Goal: Entertainment & Leisure: Consume media (video, audio)

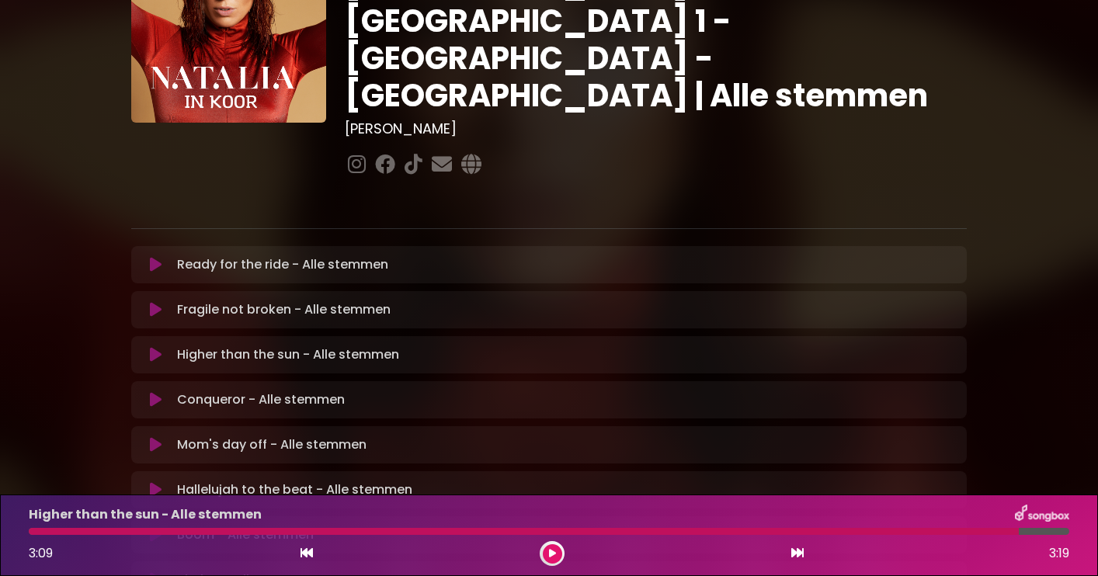
scroll to position [129, 0]
click at [151, 437] on icon at bounding box center [156, 445] width 12 height 16
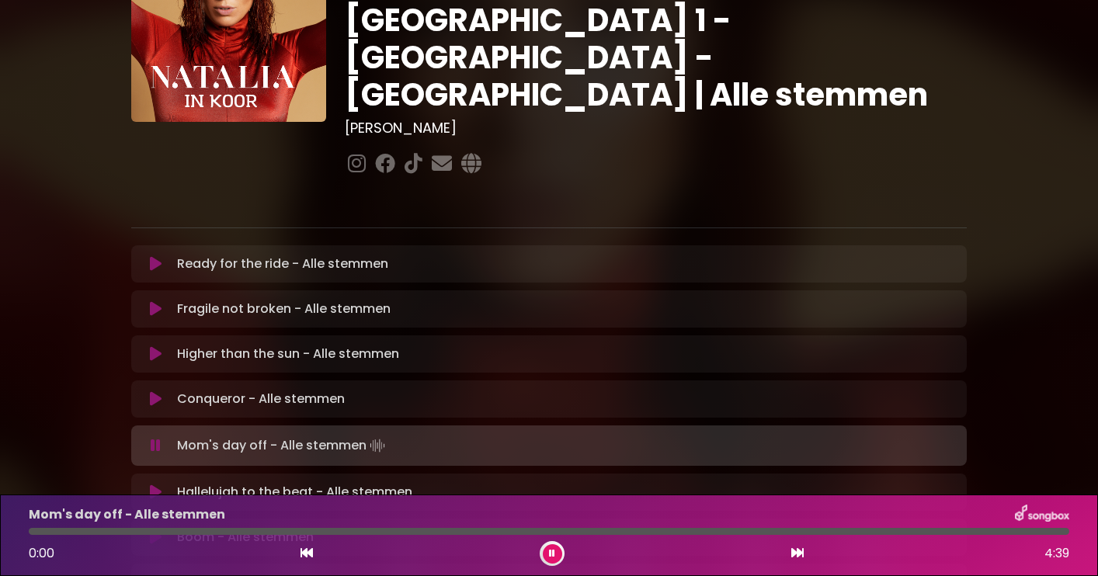
click at [554, 553] on icon at bounding box center [552, 553] width 6 height 9
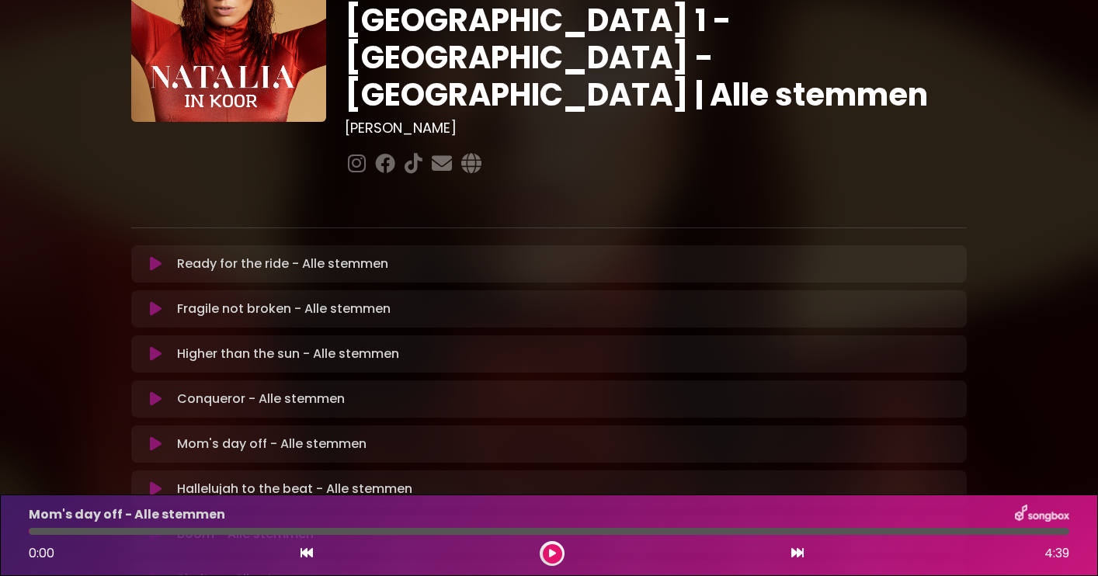
click at [554, 553] on icon at bounding box center [552, 553] width 7 height 9
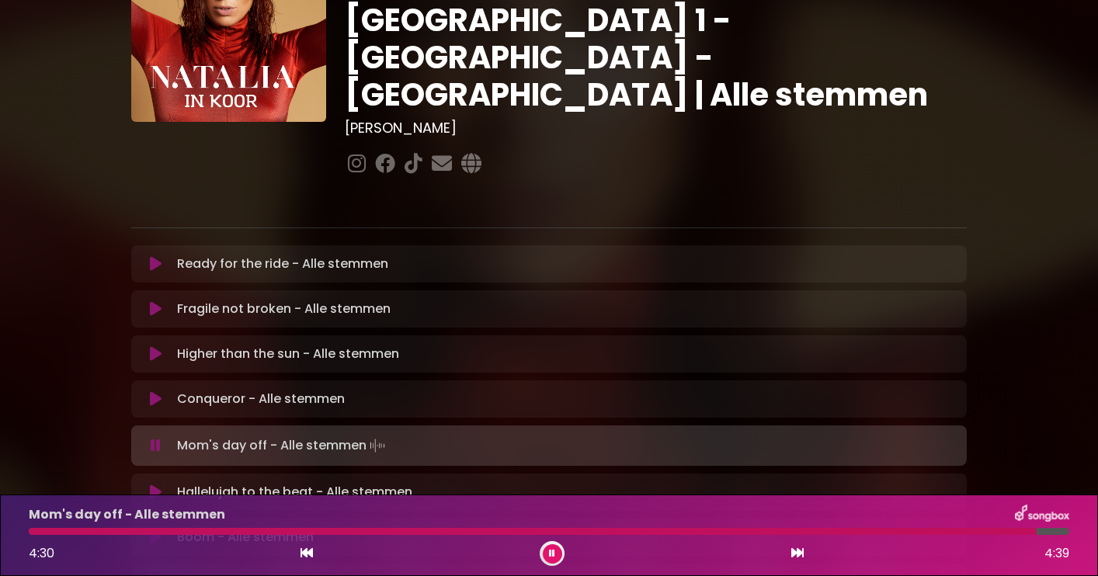
click at [554, 553] on icon at bounding box center [552, 553] width 6 height 9
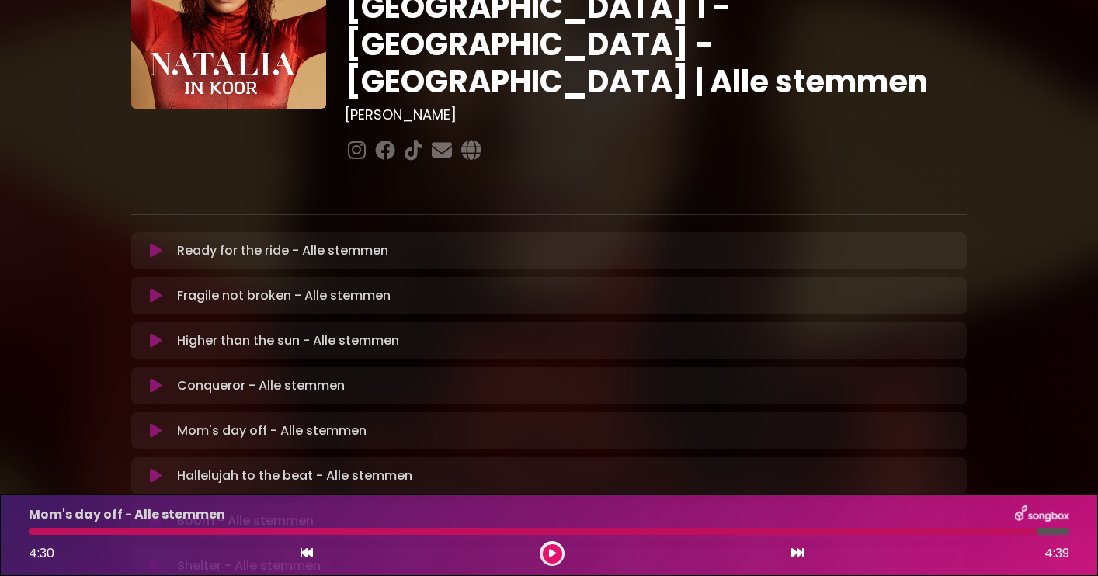
scroll to position [139, 0]
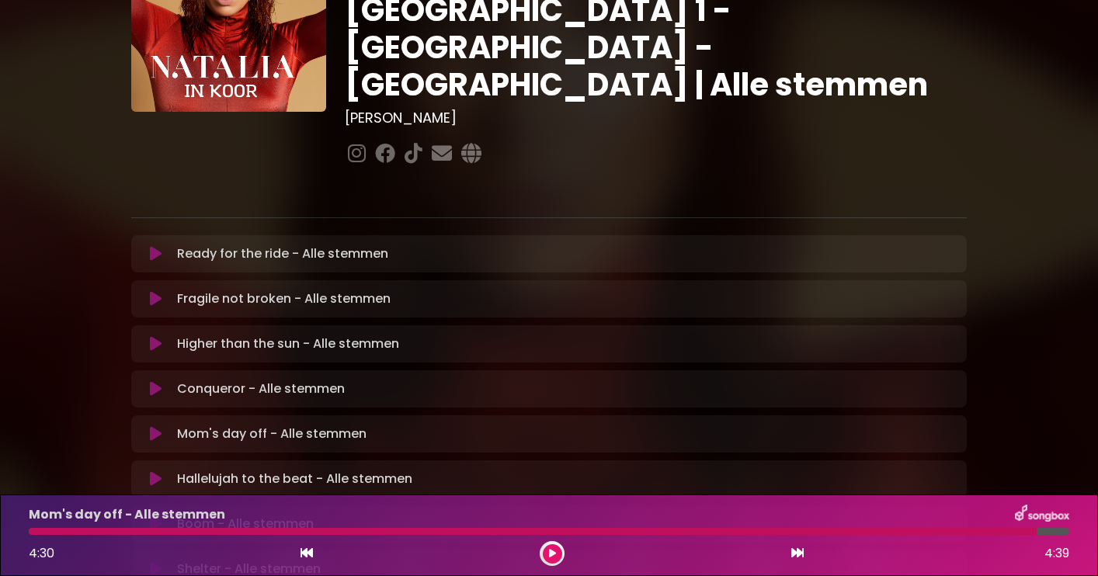
click at [158, 381] on icon at bounding box center [156, 389] width 12 height 16
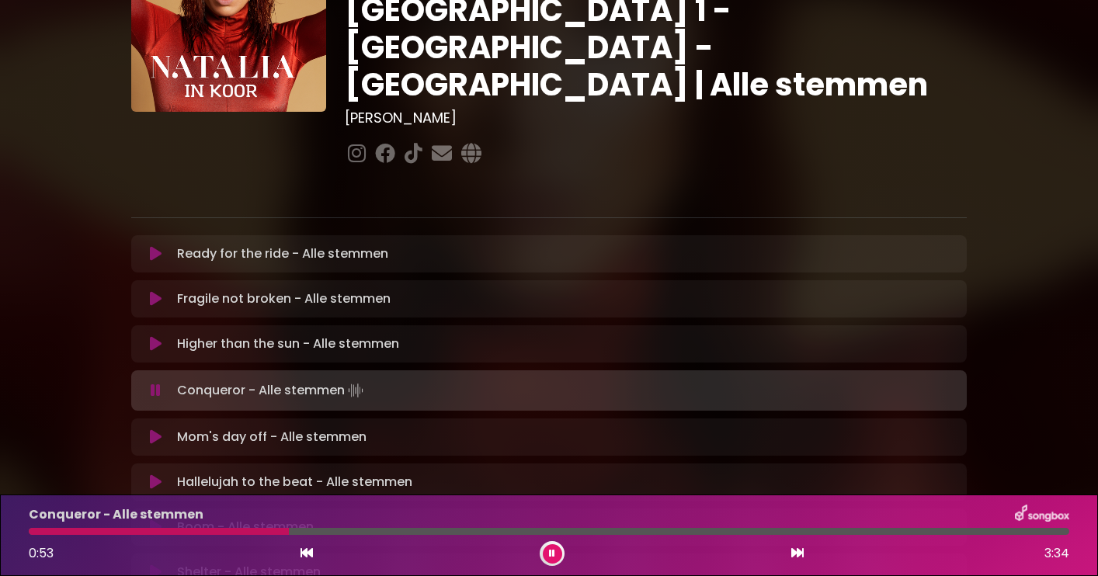
click at [555, 549] on icon at bounding box center [552, 553] width 6 height 9
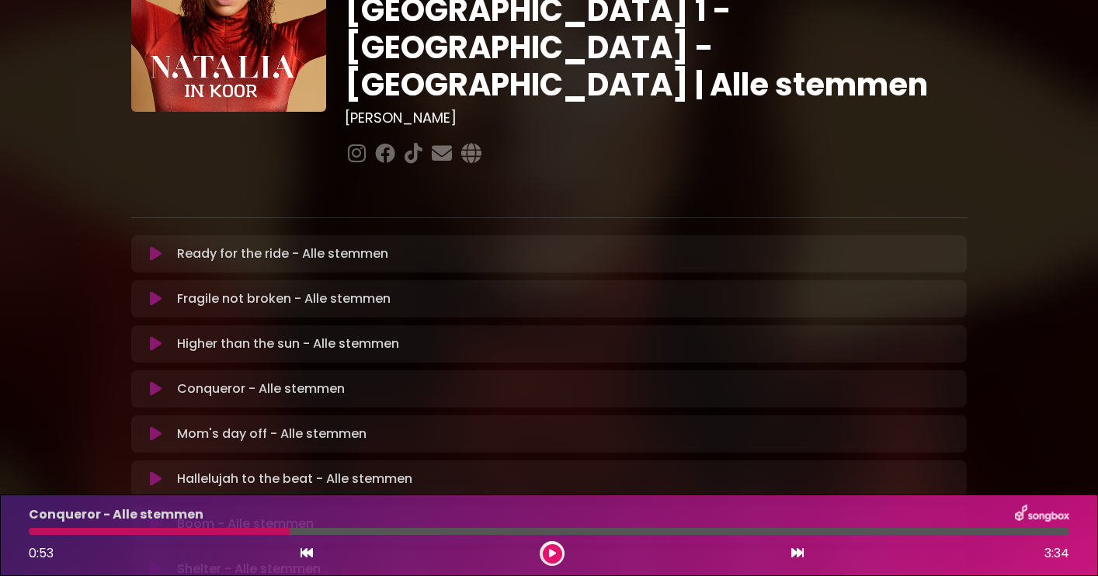
click at [34, 531] on div at bounding box center [160, 531] width 262 height 7
click at [554, 551] on icon at bounding box center [552, 553] width 7 height 9
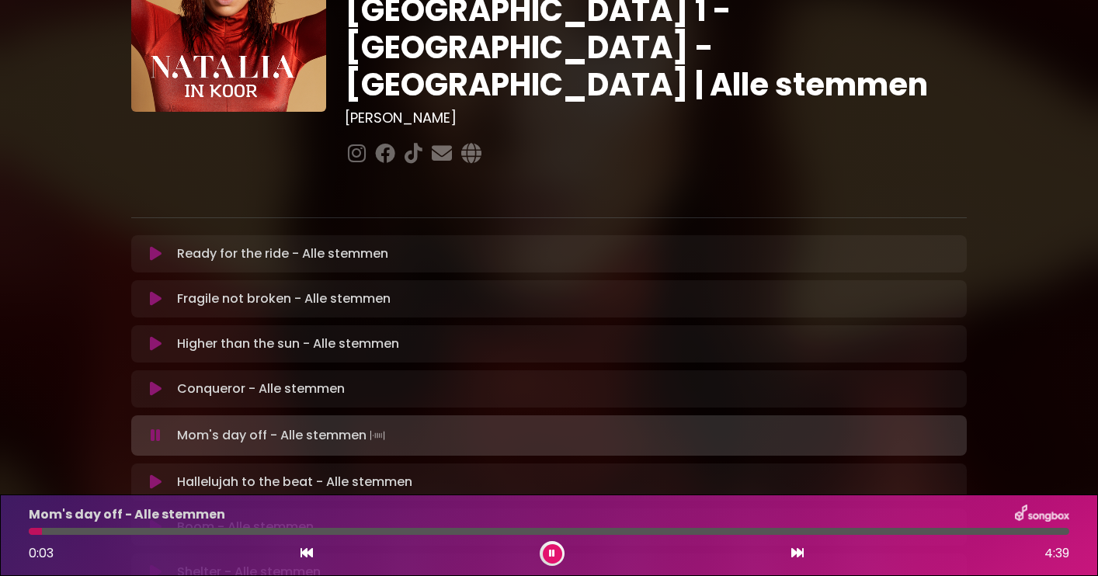
click at [152, 381] on icon at bounding box center [156, 389] width 12 height 16
click at [552, 552] on icon at bounding box center [552, 553] width 6 height 9
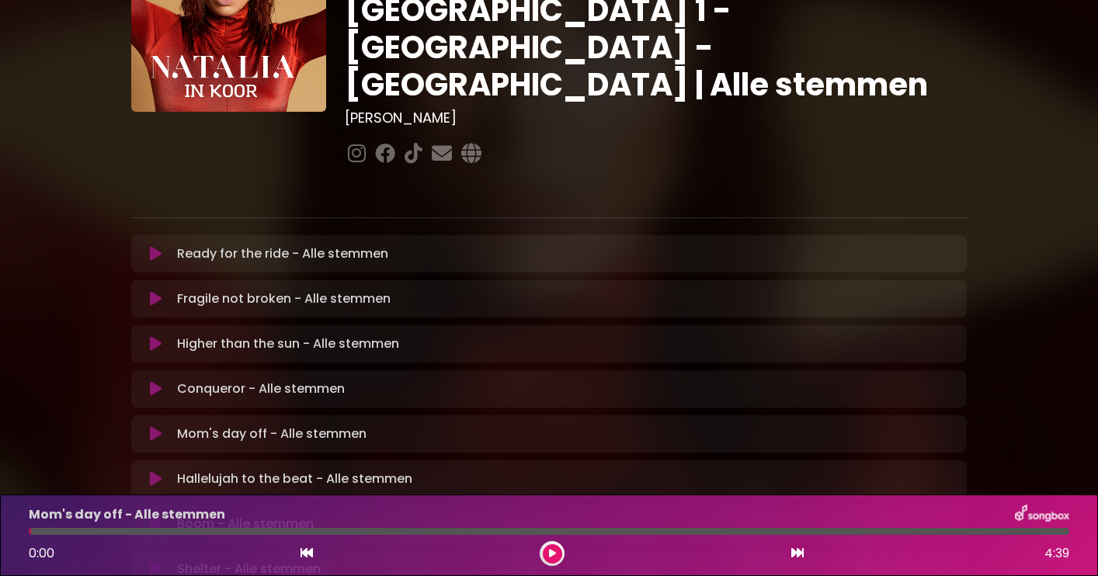
click at [155, 381] on icon at bounding box center [156, 389] width 12 height 16
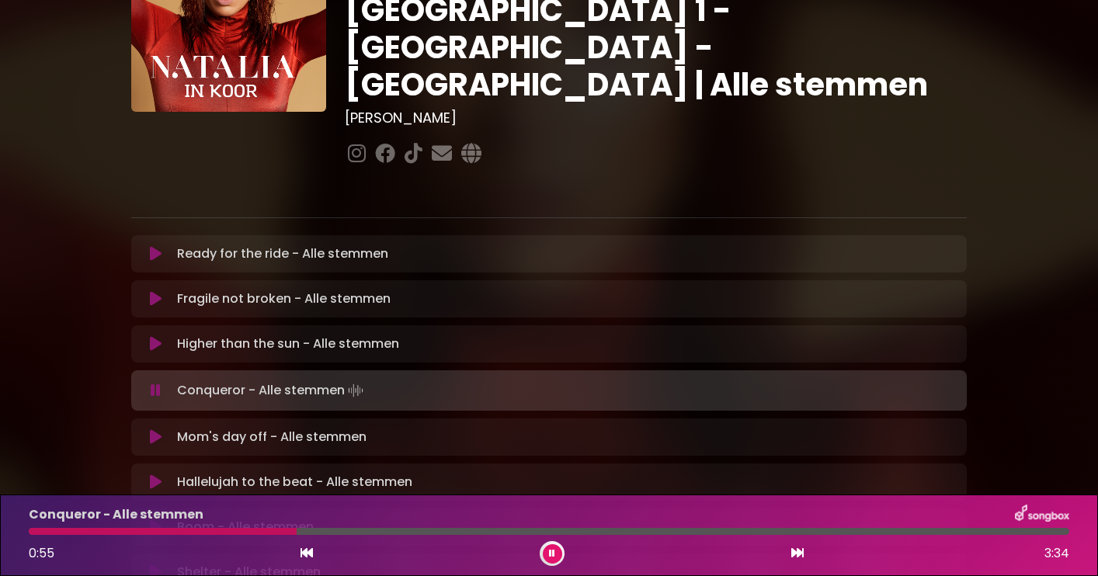
click at [553, 552] on icon at bounding box center [552, 553] width 6 height 9
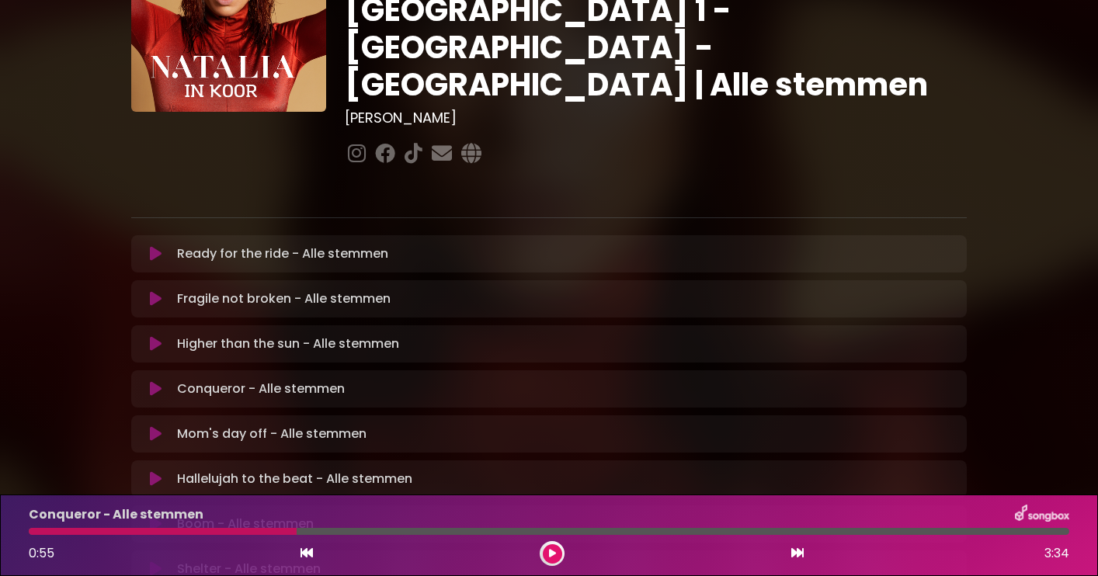
click at [64, 531] on div at bounding box center [163, 531] width 268 height 7
click at [553, 551] on icon at bounding box center [552, 553] width 7 height 9
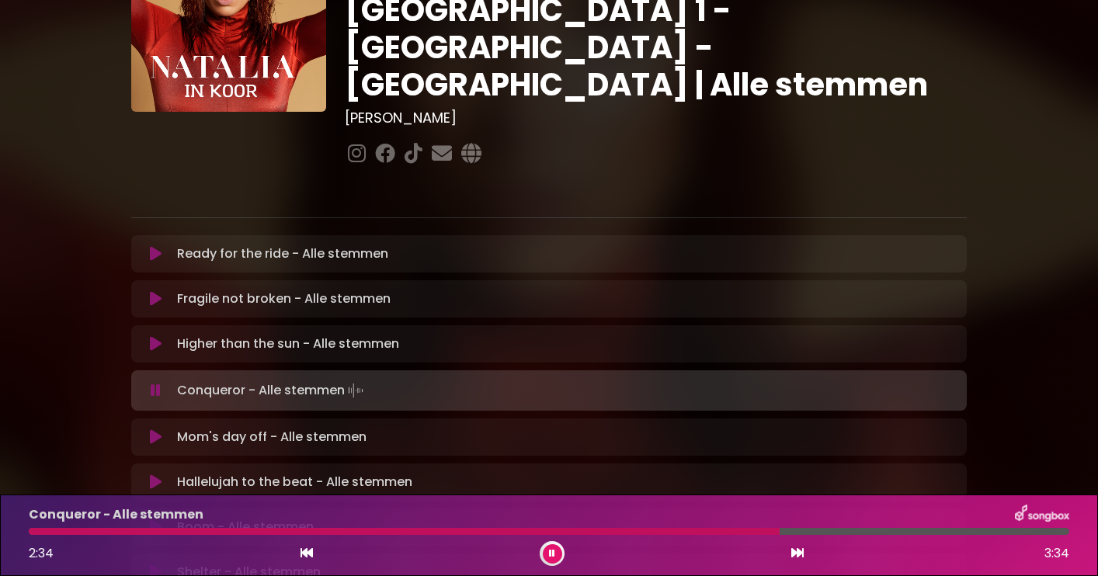
click at [550, 551] on icon at bounding box center [552, 553] width 6 height 9
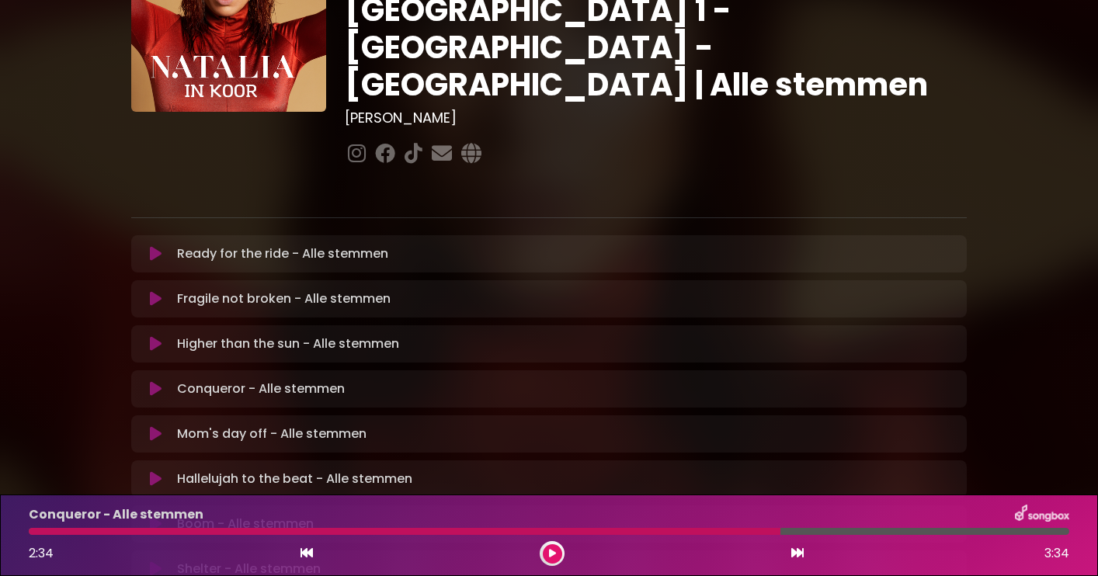
click at [645, 532] on div at bounding box center [405, 531] width 752 height 7
click at [553, 554] on icon at bounding box center [552, 553] width 7 height 9
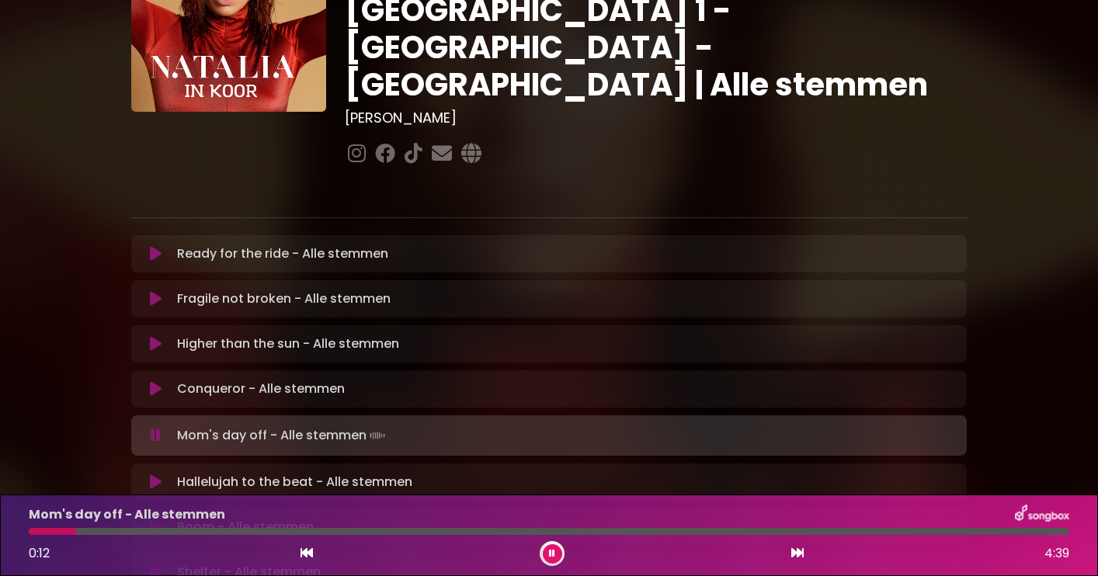
click at [555, 550] on icon at bounding box center [552, 553] width 6 height 9
